Goal: Complete application form

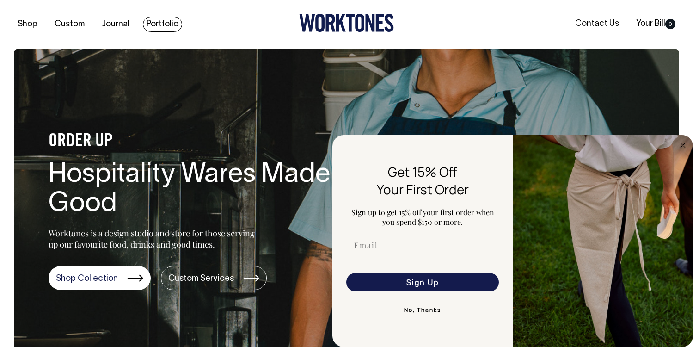
click at [150, 22] on link "Portfolio" at bounding box center [162, 24] width 39 height 15
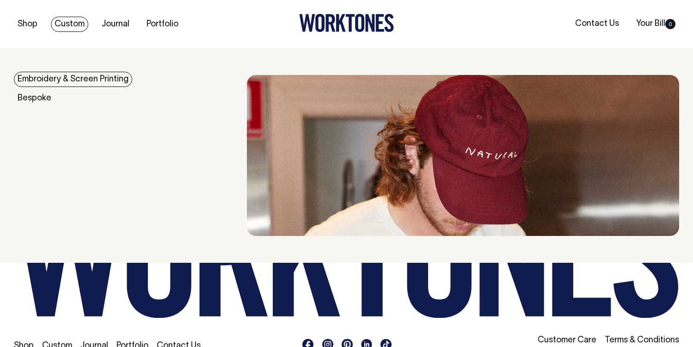
scroll to position [1321, 0]
click at [65, 26] on link "Custom" at bounding box center [69, 24] width 37 height 15
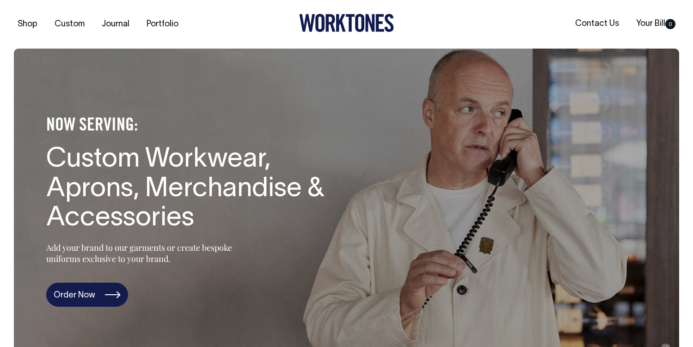
click at [91, 292] on link "Order Now" at bounding box center [87, 294] width 82 height 24
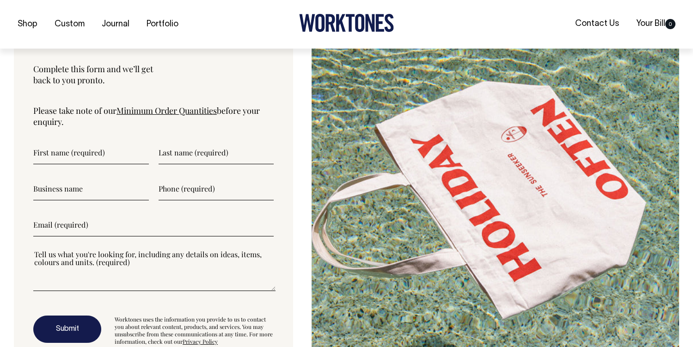
scroll to position [3051, 0]
click at [96, 153] on input"] "text" at bounding box center [91, 151] width 116 height 23
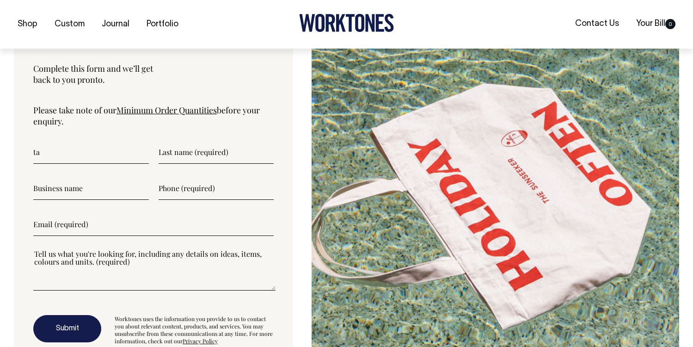
type input"] "t"
type input"] "Taylor"
type input"] "Hunt"
type input"] "RÉSIDENT"
click at [200, 189] on input"] "text" at bounding box center [216, 188] width 116 height 23
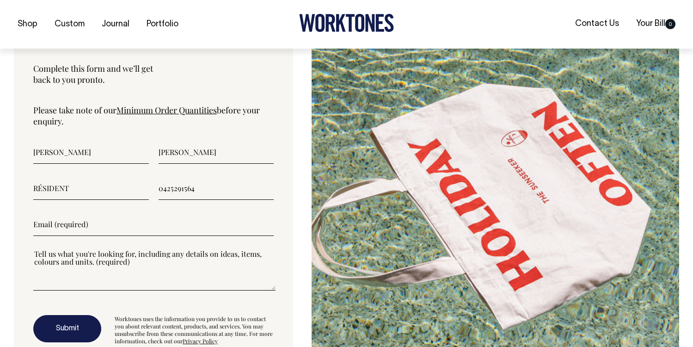
type input"] "0425291564"
click at [135, 220] on input"] "email" at bounding box center [153, 224] width 240 height 23
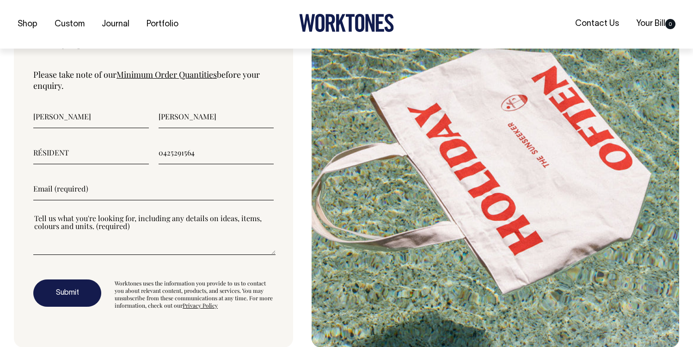
scroll to position [3087, 0]
type input"] "taylor@resident-store.com"
click at [106, 251] on textarea"] at bounding box center [154, 234] width 242 height 42
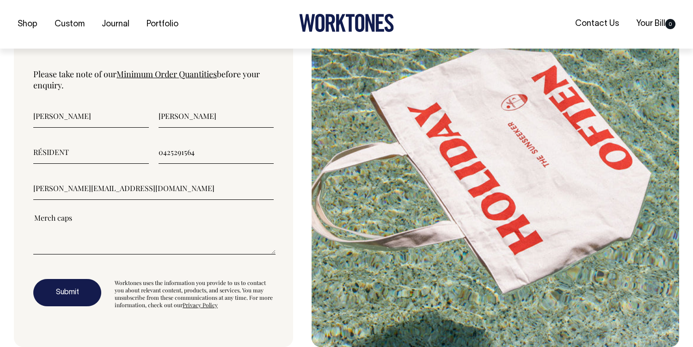
type textarea"] "Merch caps"
click at [71, 297] on button "Submit" at bounding box center [67, 293] width 68 height 28
